Goal: Task Accomplishment & Management: Manage account settings

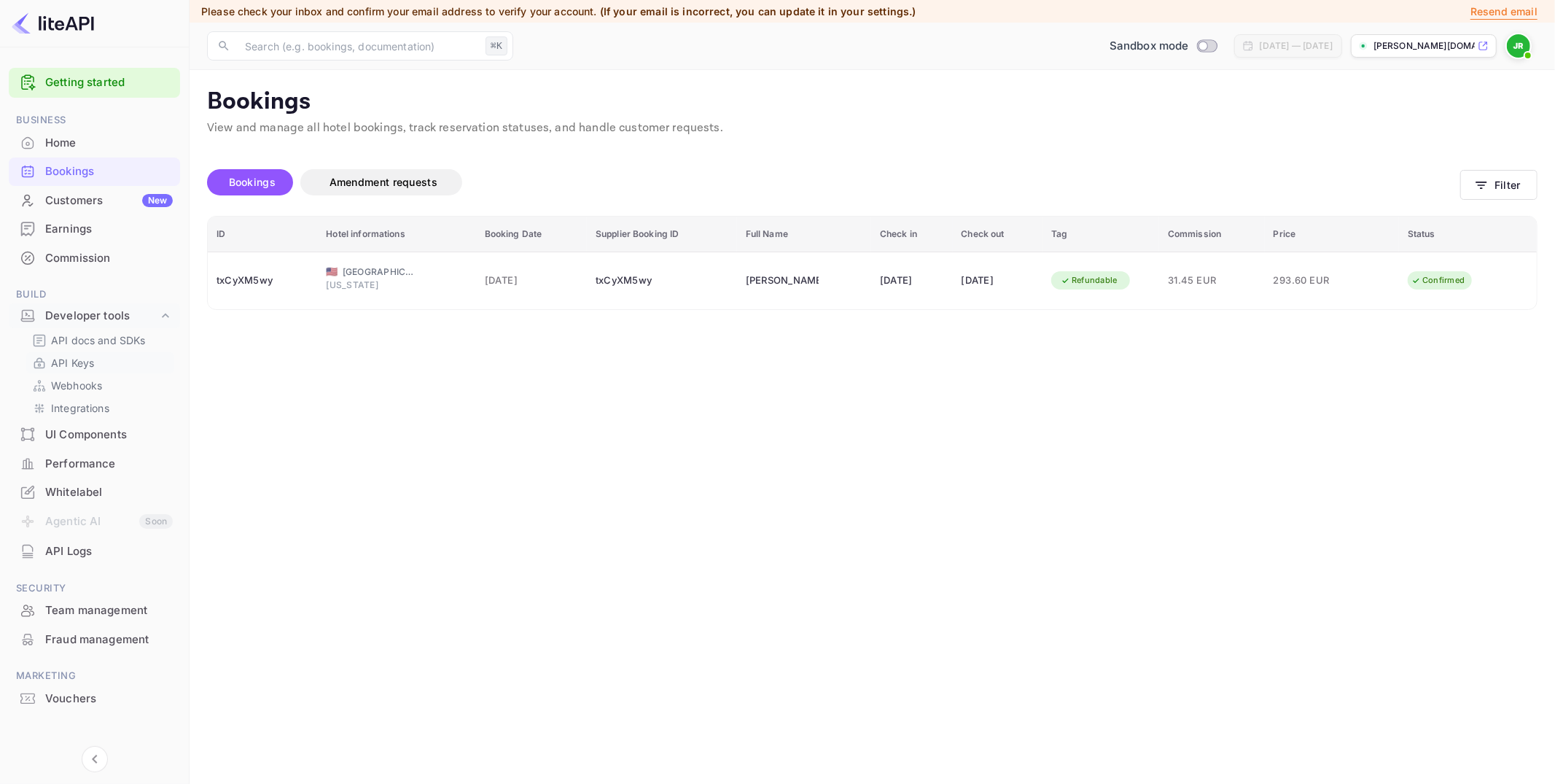
click at [92, 361] on p "API Keys" at bounding box center [72, 363] width 43 height 16
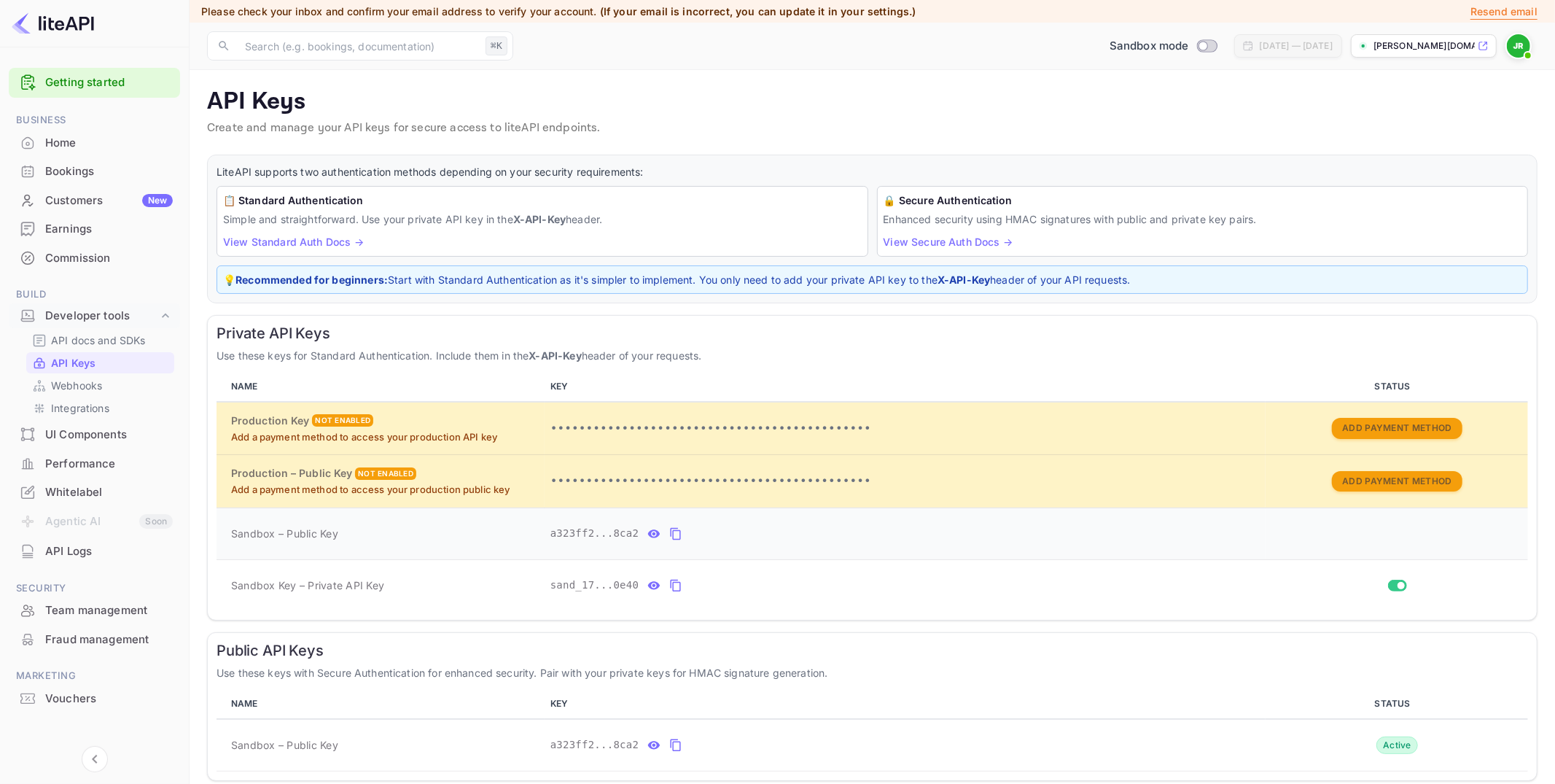
scroll to position [53, 0]
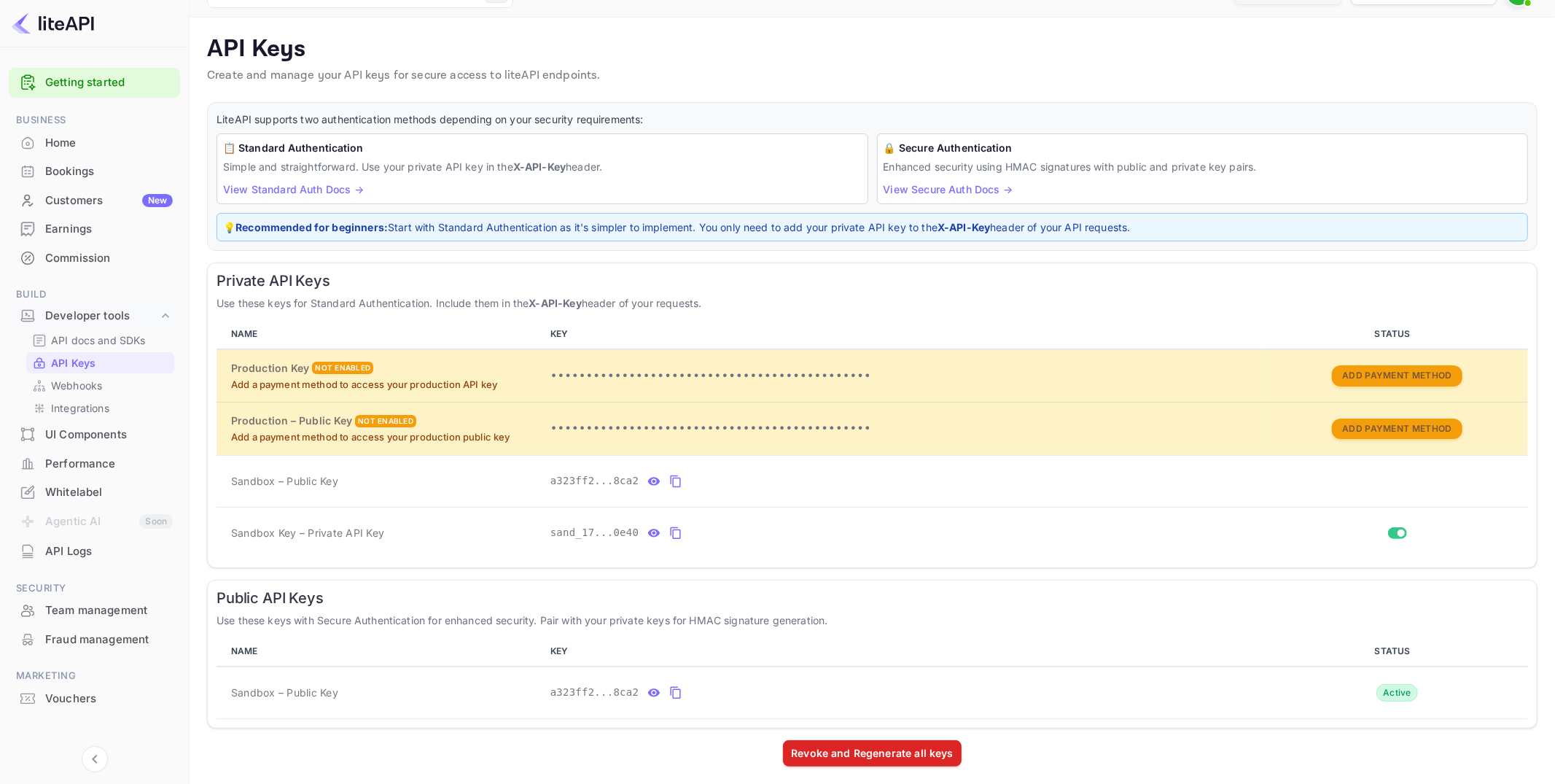
click at [1019, 162] on p "Enhanced security using HMAC signatures with public and private key pairs." at bounding box center [1203, 167] width 639 height 16
drag, startPoint x: 349, startPoint y: 526, endPoint x: 292, endPoint y: 526, distance: 57.0
click at [292, 526] on td "Sandbox Key – Private API Key" at bounding box center [380, 532] width 328 height 52
drag, startPoint x: 606, startPoint y: 687, endPoint x: 630, endPoint y: 622, distance: 69.3
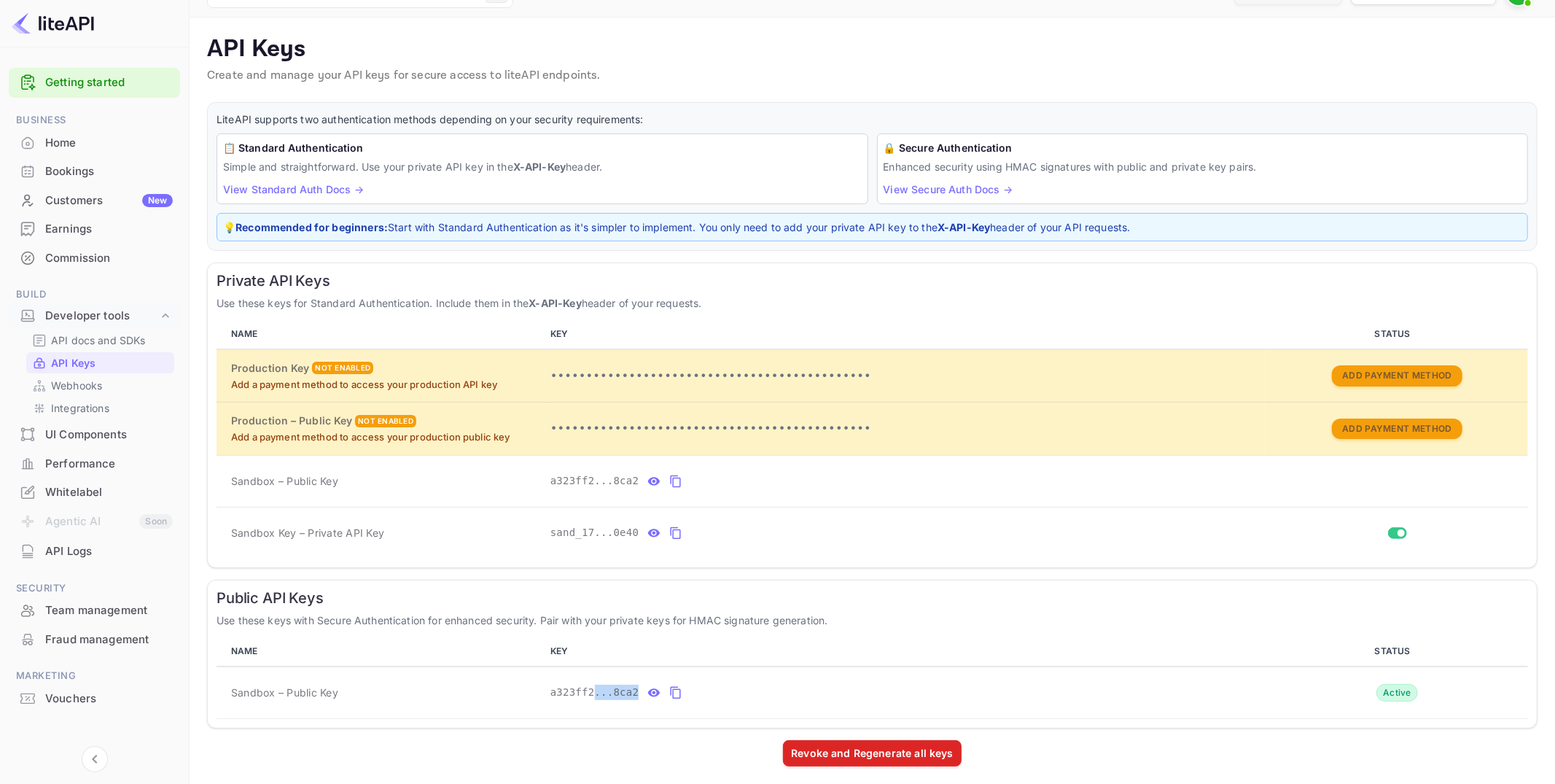
click at [702, 690] on div "a323ff2...8ca2" at bounding box center [905, 693] width 710 height 24
drag, startPoint x: 352, startPoint y: 481, endPoint x: 255, endPoint y: 484, distance: 97.0
click at [236, 471] on td "Sandbox – Public Key" at bounding box center [380, 481] width 328 height 52
drag, startPoint x: 380, startPoint y: 686, endPoint x: 815, endPoint y: 663, distance: 435.6
click at [815, 666] on tr "Sandbox – Public Key a323ff2...8ca2 Active" at bounding box center [872, 692] width 1312 height 53
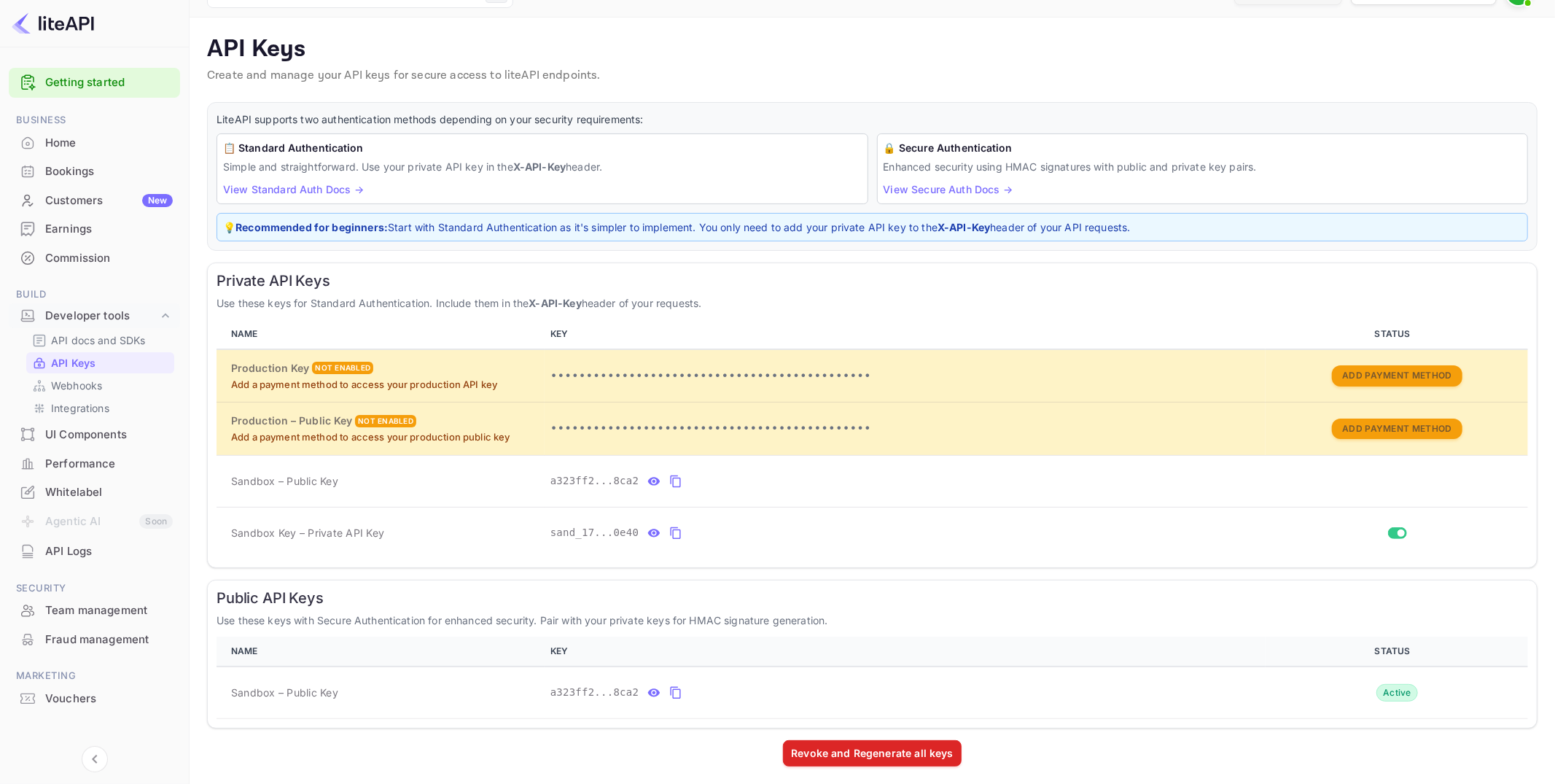
click at [463, 637] on th "NAME" at bounding box center [380, 652] width 328 height 30
drag, startPoint x: 672, startPoint y: 530, endPoint x: 716, endPoint y: 481, distance: 65.9
click at [672, 530] on icon "private api keys table" at bounding box center [676, 533] width 10 height 13
click at [84, 261] on div "Commission" at bounding box center [109, 258] width 128 height 16
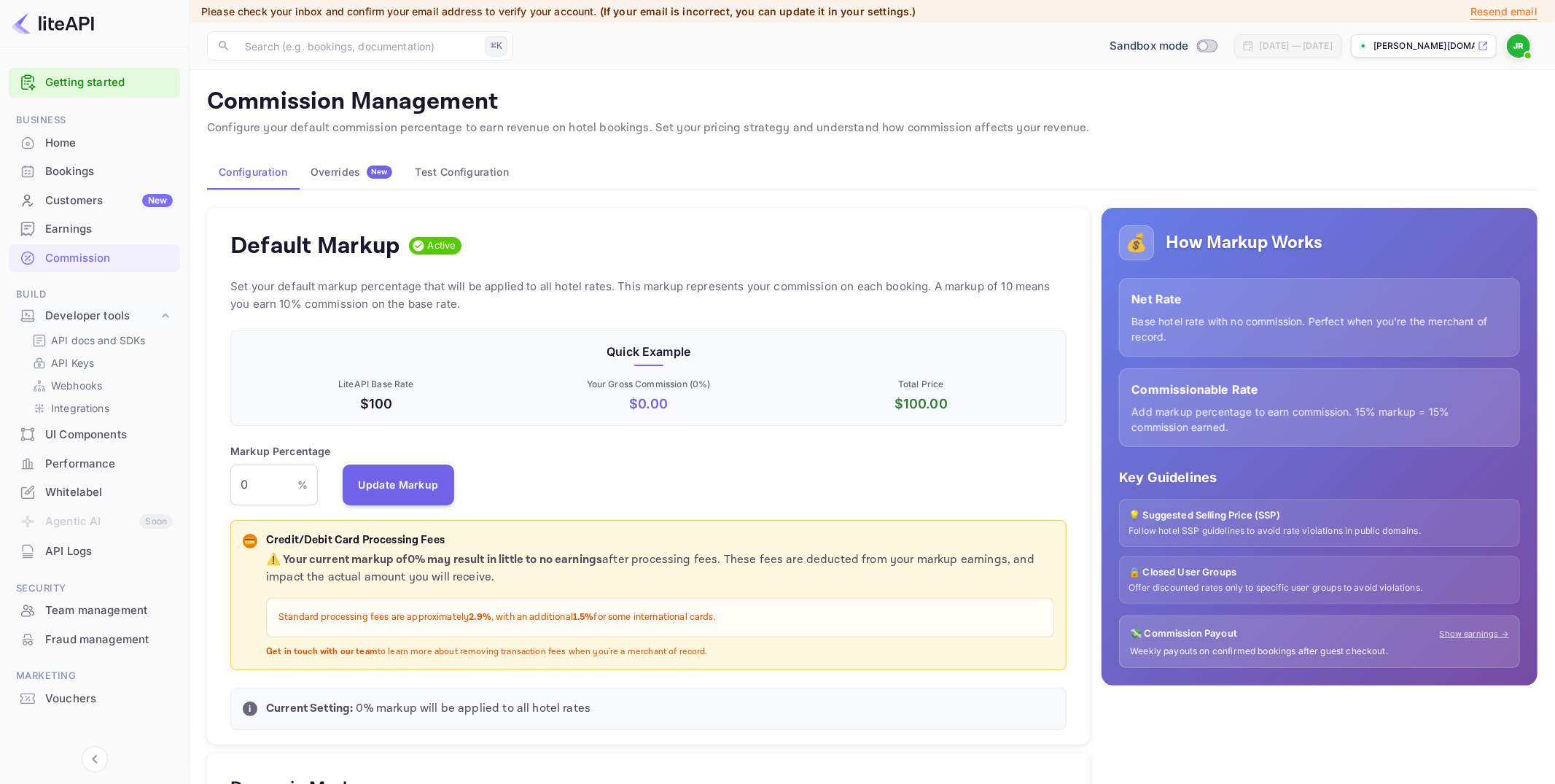
scroll to position [259, 837]
drag, startPoint x: 266, startPoint y: 488, endPoint x: 195, endPoint y: 478, distance: 71.7
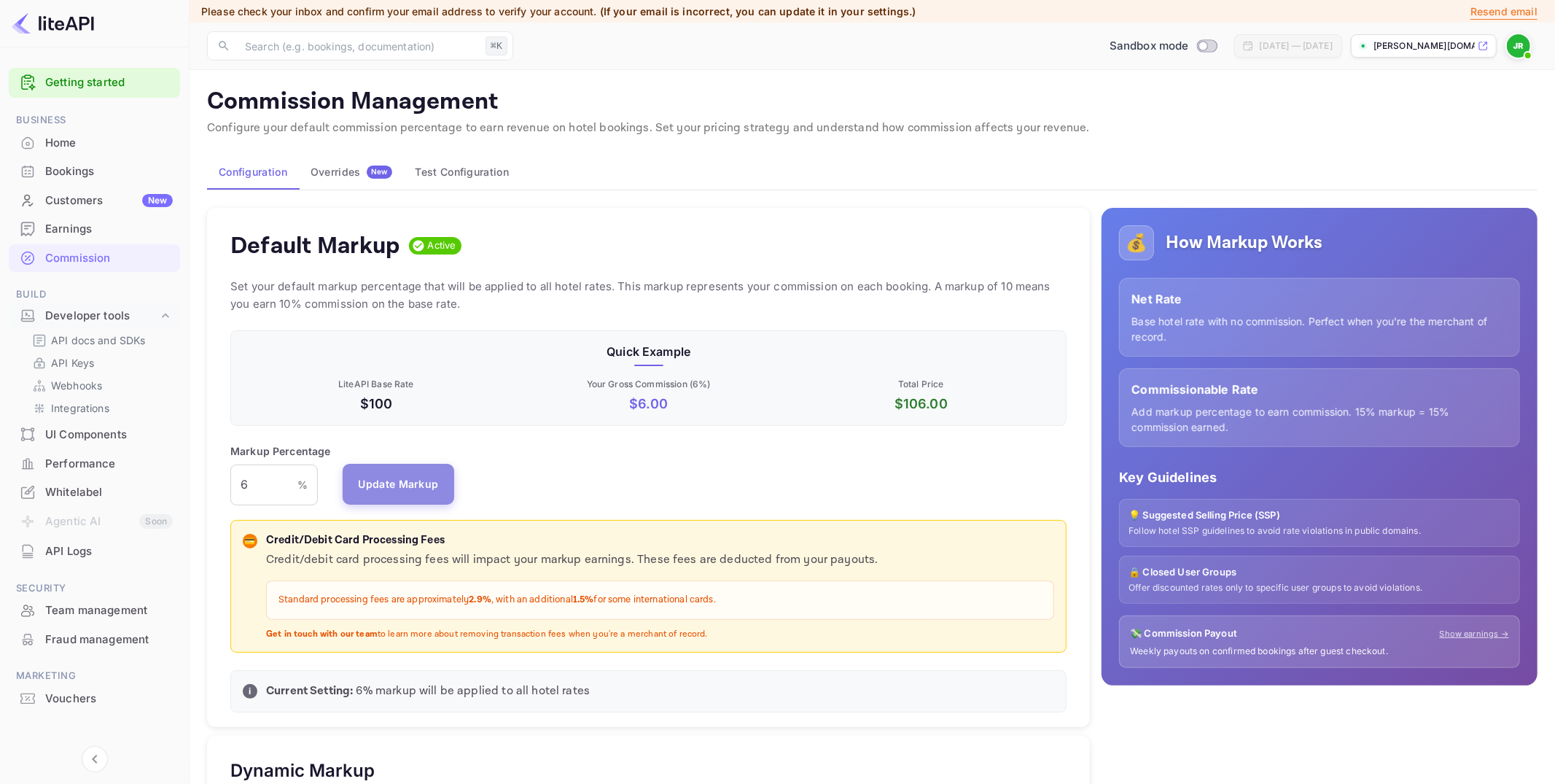
click at [422, 481] on button "Update Markup" at bounding box center [398, 484] width 112 height 41
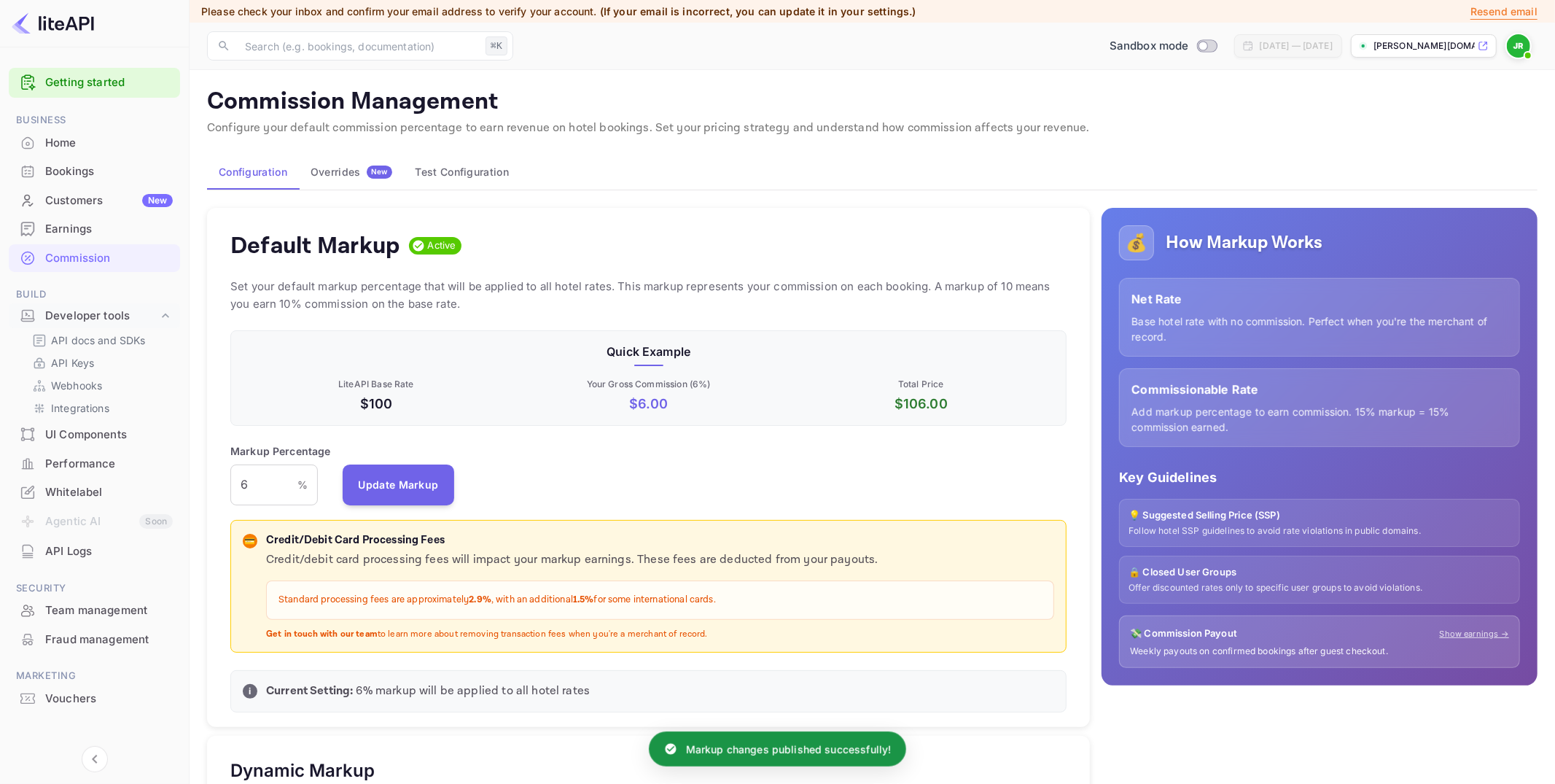
drag, startPoint x: 232, startPoint y: 486, endPoint x: 220, endPoint y: 484, distance: 12.2
click at [220, 484] on div "Default Markup Active Set your default markup percentage that will be applied t…" at bounding box center [649, 467] width 883 height 520
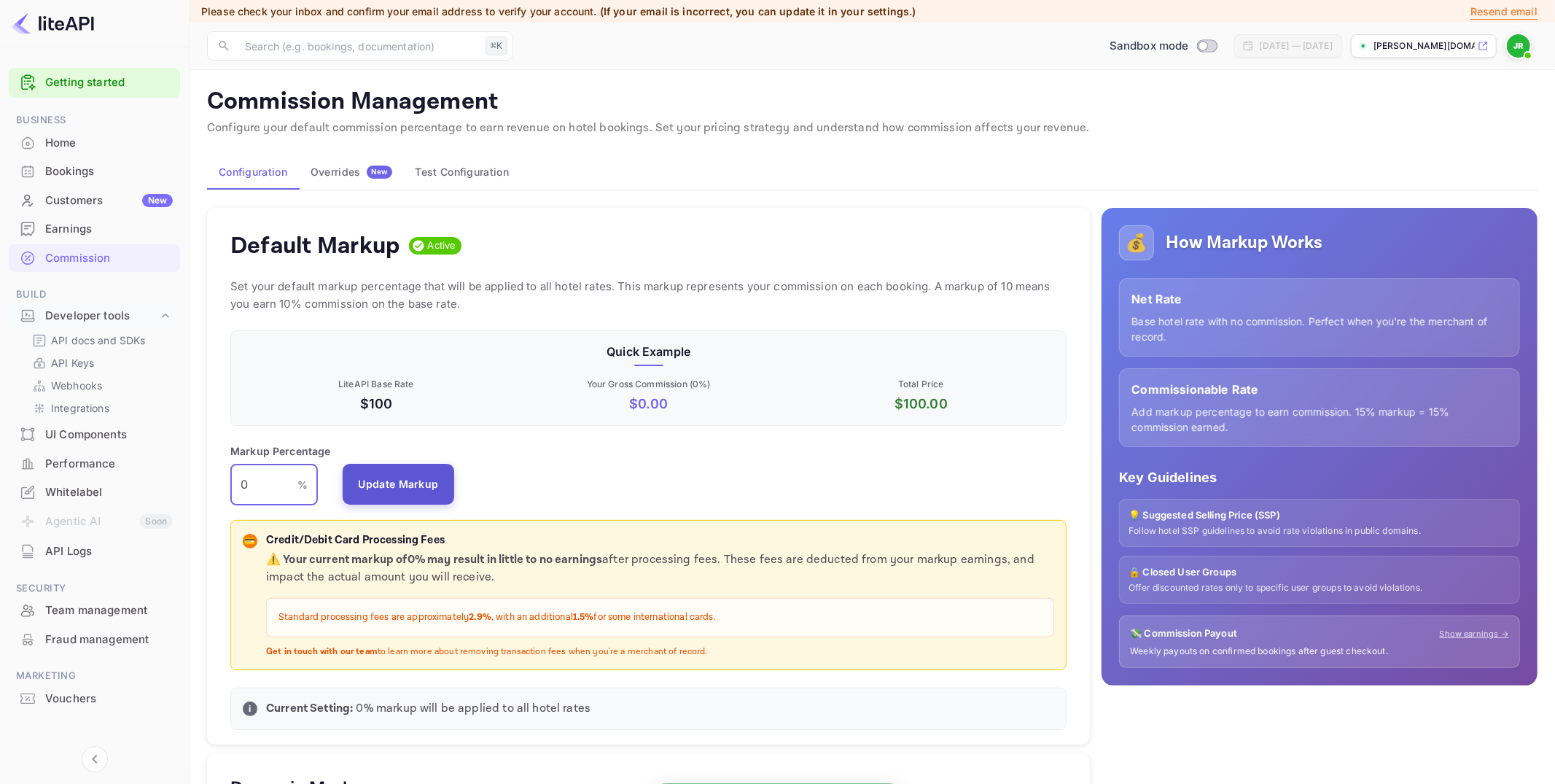
type input "0"
click at [409, 491] on button "Update Markup" at bounding box center [398, 484] width 112 height 41
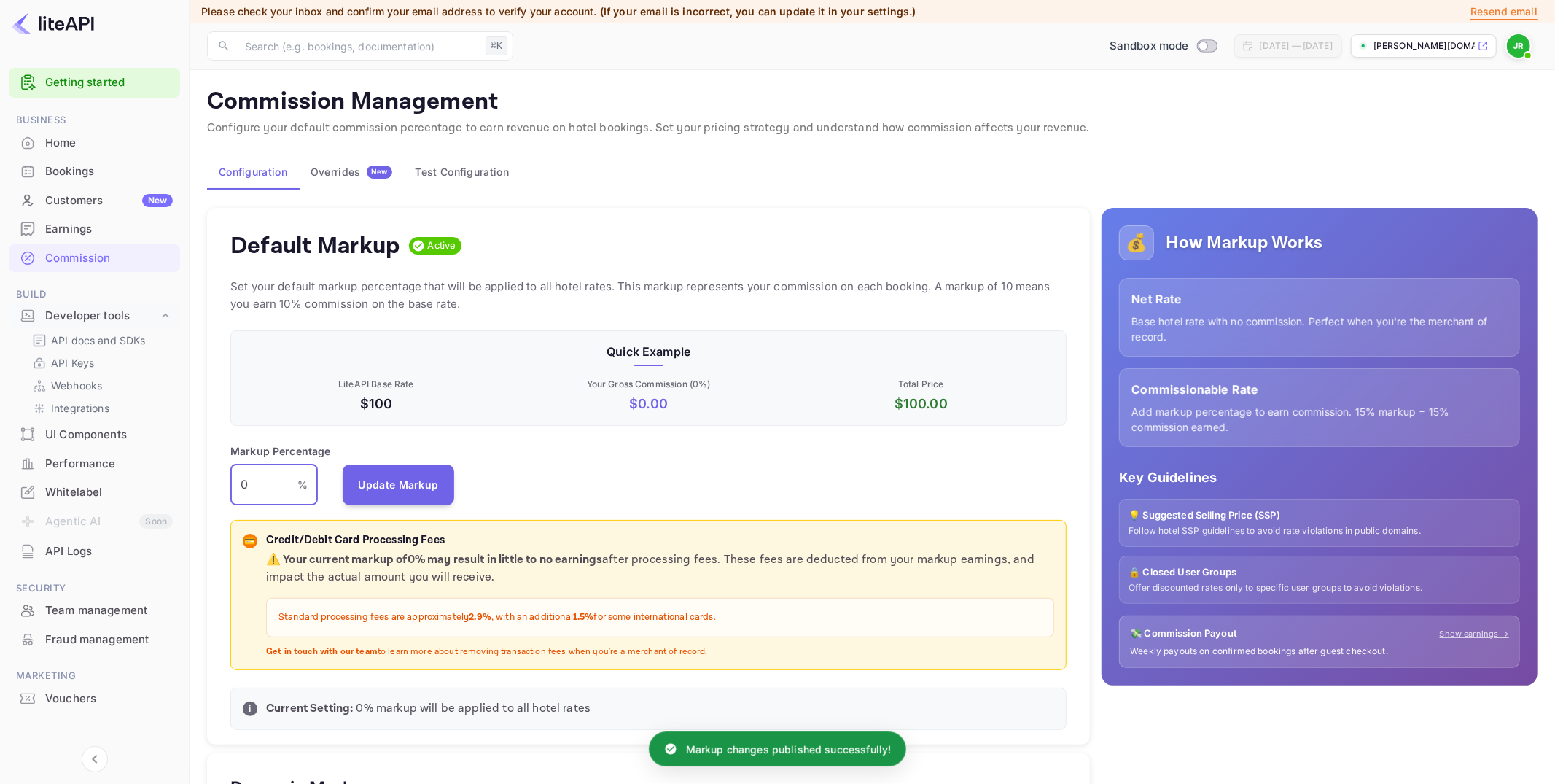
drag, startPoint x: 261, startPoint y: 477, endPoint x: 223, endPoint y: 477, distance: 38.0
click at [223, 477] on div "Default Markup Active Set your default markup percentage that will be applied t…" at bounding box center [649, 476] width 883 height 537
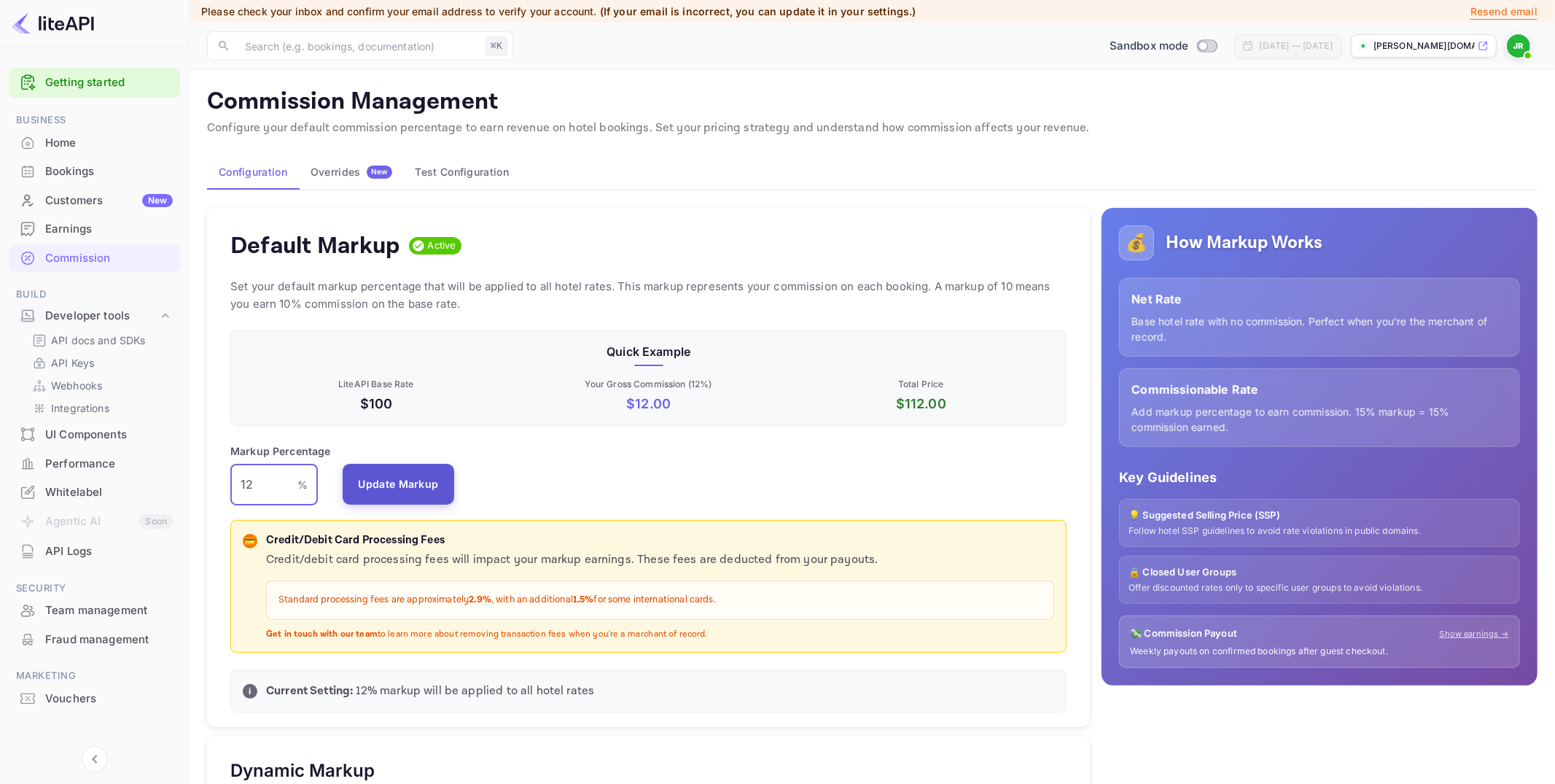
type input "12"
click at [408, 474] on button "Update Markup" at bounding box center [398, 484] width 112 height 41
click at [1524, 42] on img at bounding box center [1519, 46] width 24 height 24
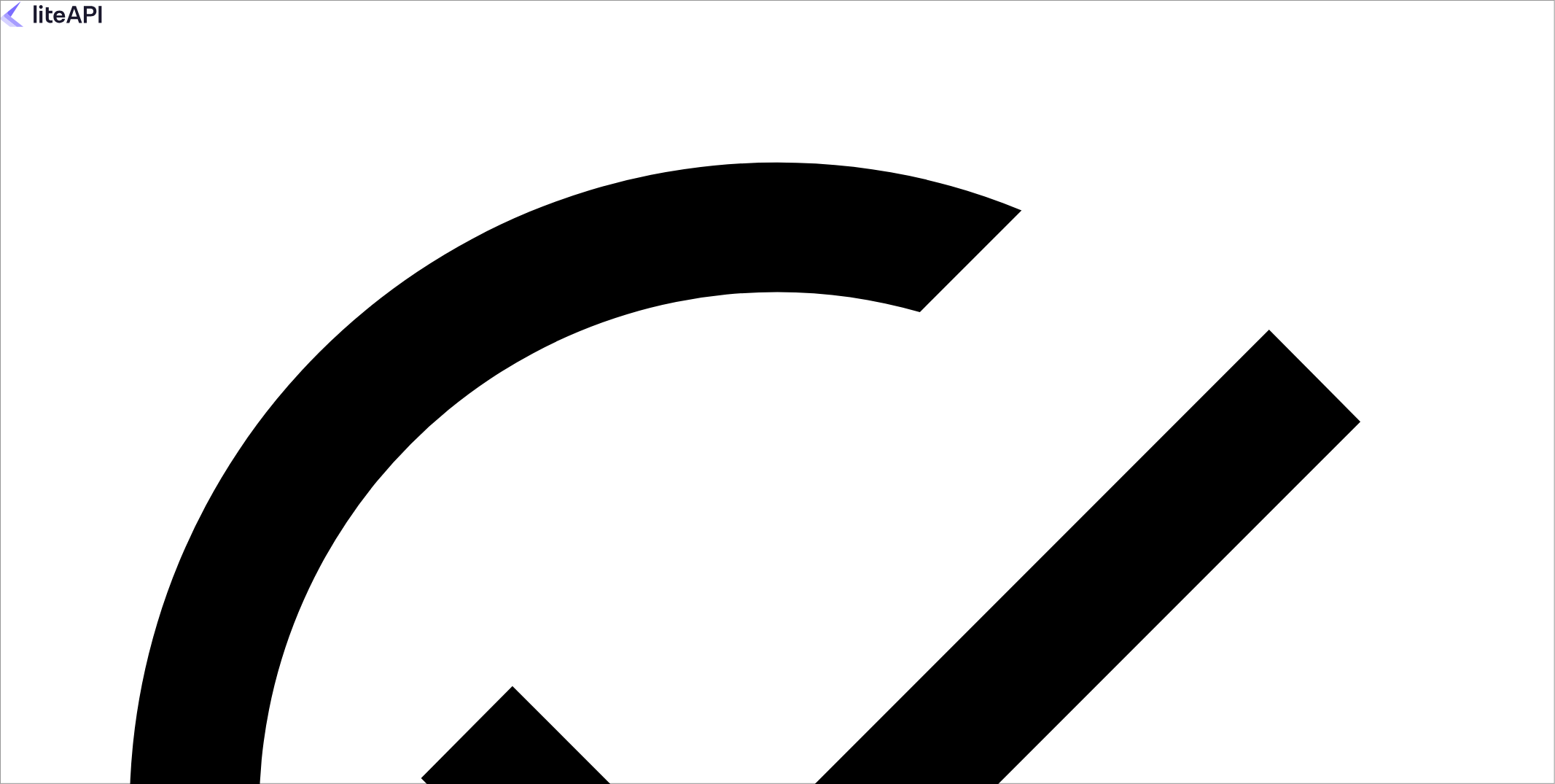
type input "[PERSON_NAME][EMAIL_ADDRESS][DOMAIN_NAME]"
